Goal: Navigation & Orientation: Find specific page/section

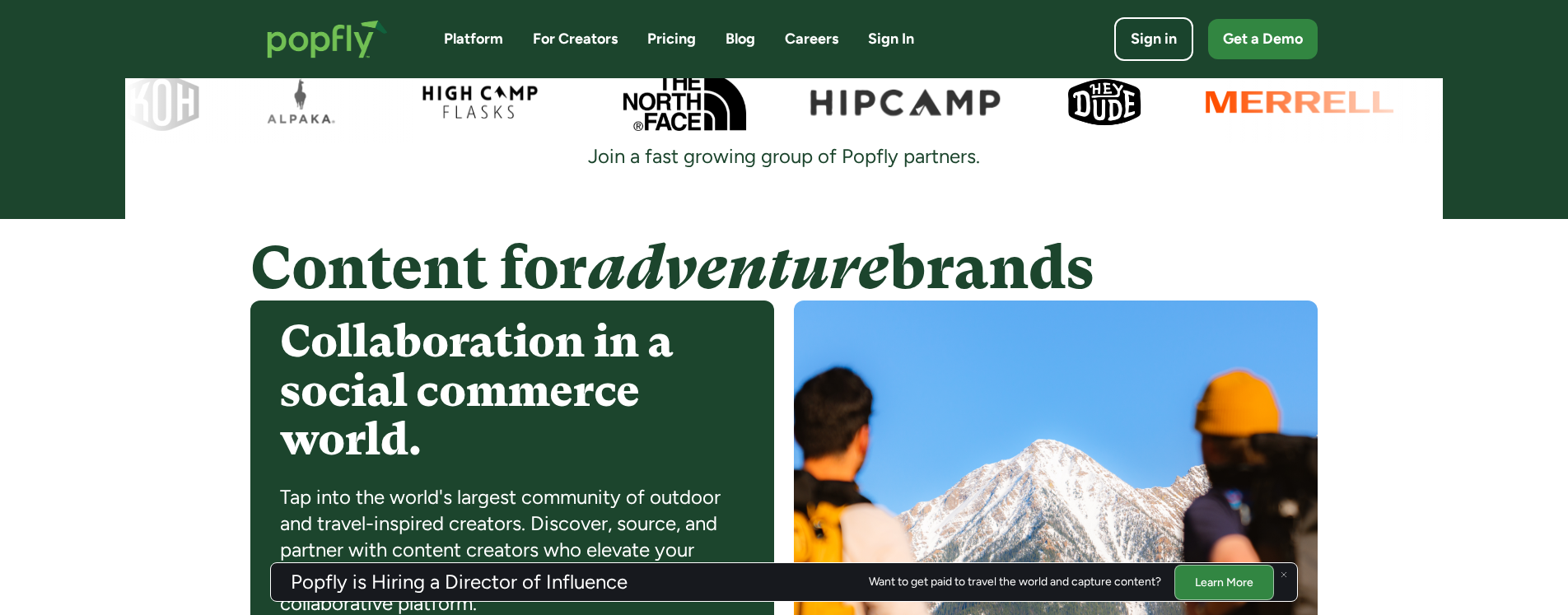
scroll to position [1102, 0]
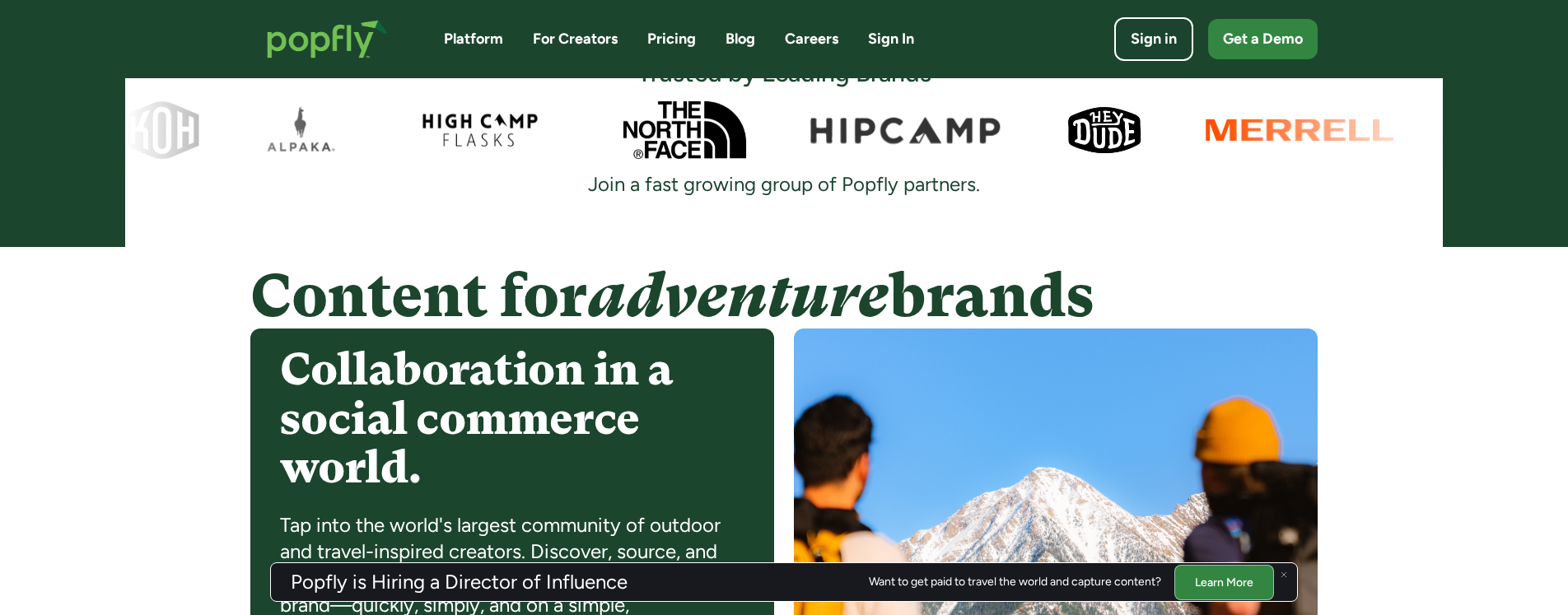
click at [587, 45] on link "For Creators" at bounding box center [575, 39] width 85 height 21
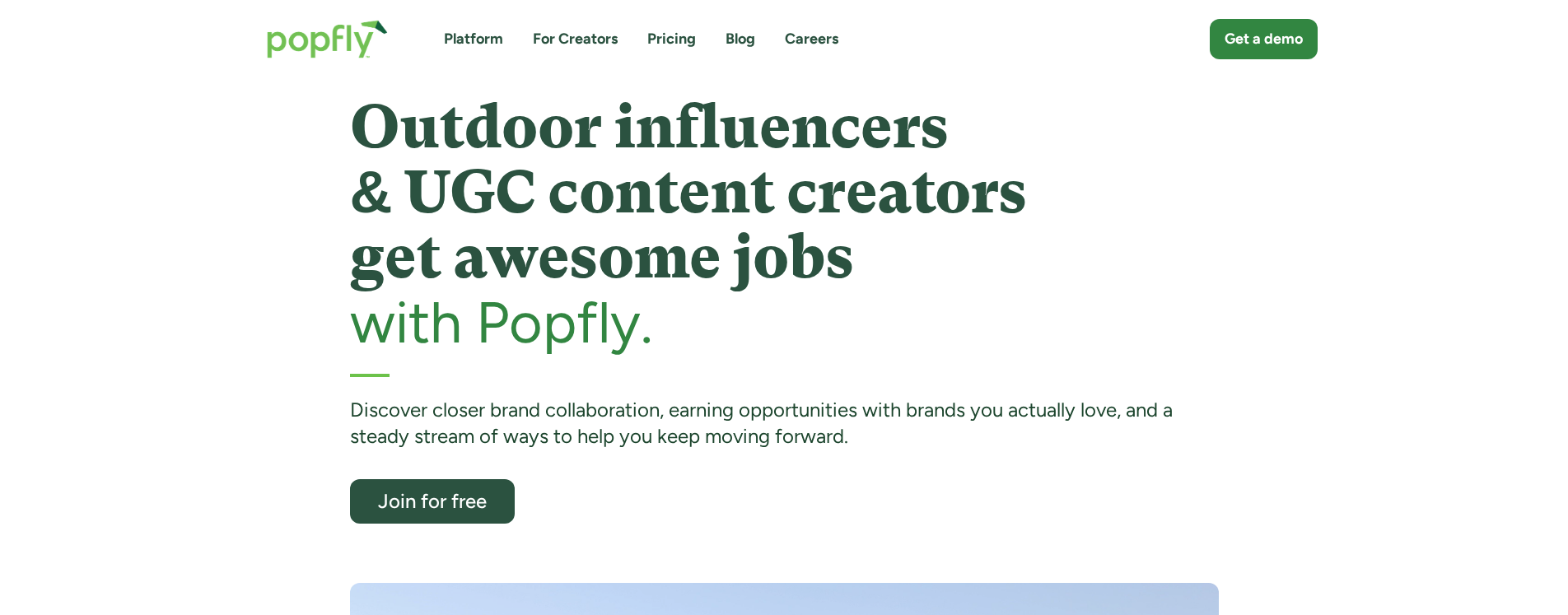
click at [275, 38] on img "home" at bounding box center [327, 39] width 154 height 72
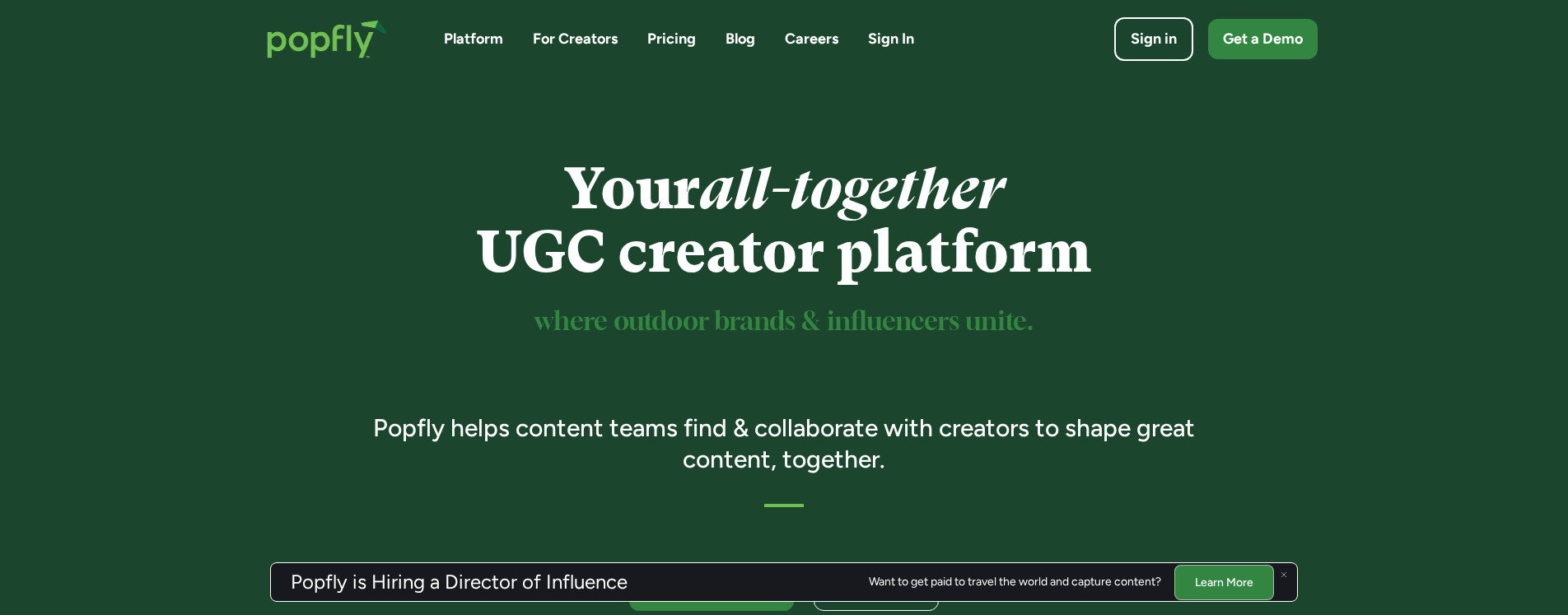
click at [1512, 41] on div "Platform For Creators Pricing Blog Careers Sign In Sign in Get a Demo" at bounding box center [784, 39] width 1568 height 79
